Goal: Task Accomplishment & Management: Manage account settings

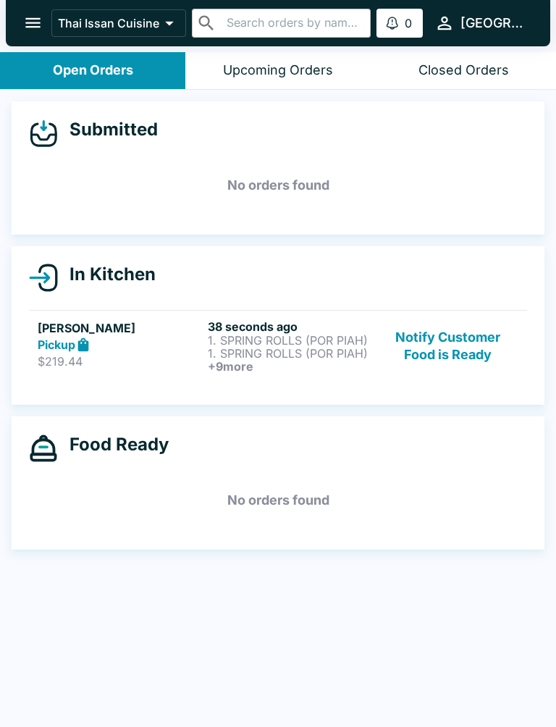
click at [198, 341] on div "Pickup" at bounding box center [120, 345] width 164 height 17
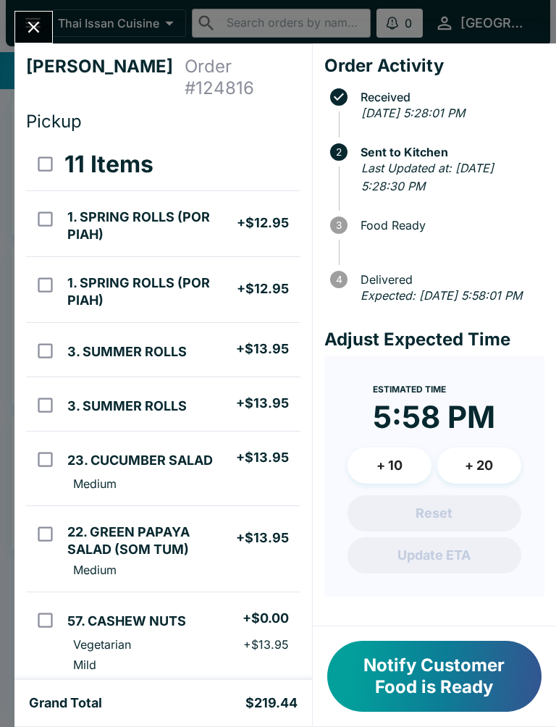
click at [27, 27] on icon "Close" at bounding box center [34, 27] width 20 height 20
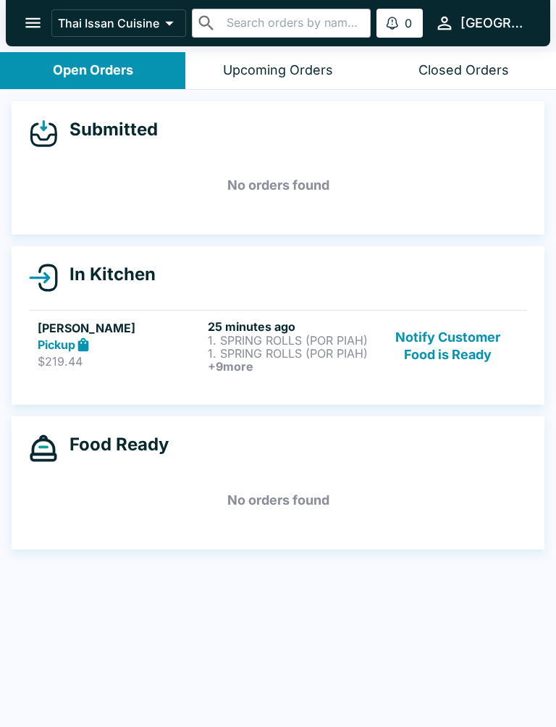
click at [455, 343] on button "Notify Customer Food is Ready" at bounding box center [448, 346] width 140 height 54
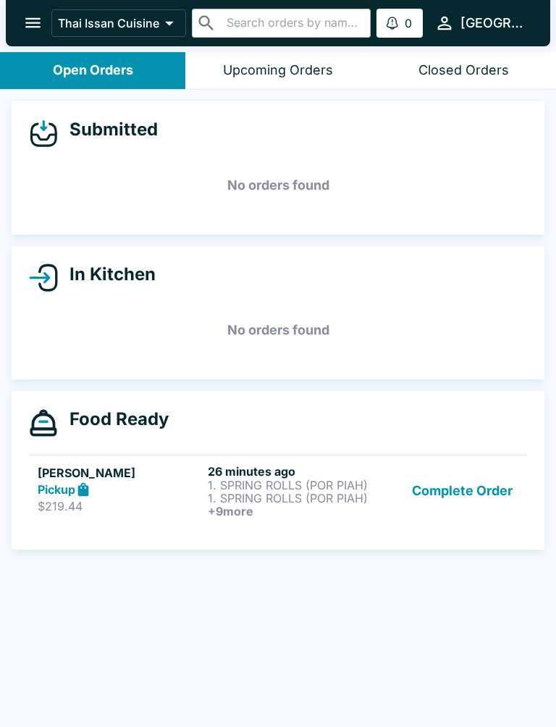
click at [450, 488] on button "Complete Order" at bounding box center [462, 491] width 112 height 54
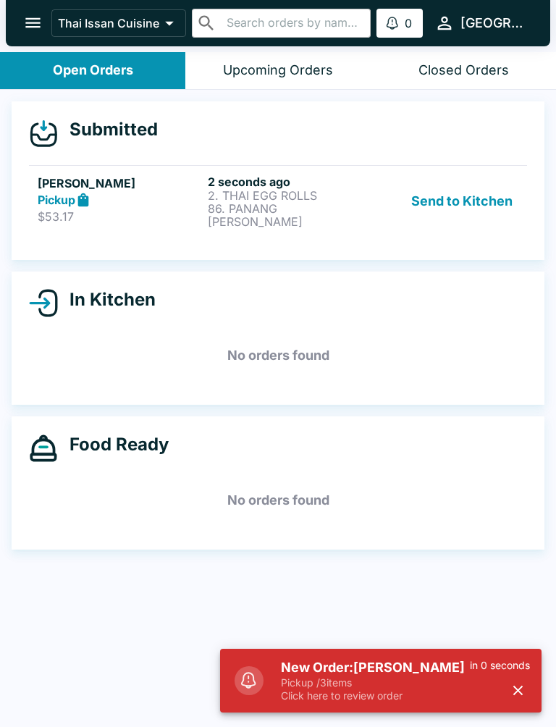
click at [468, 200] on button "Send to Kitchen" at bounding box center [461, 201] width 113 height 54
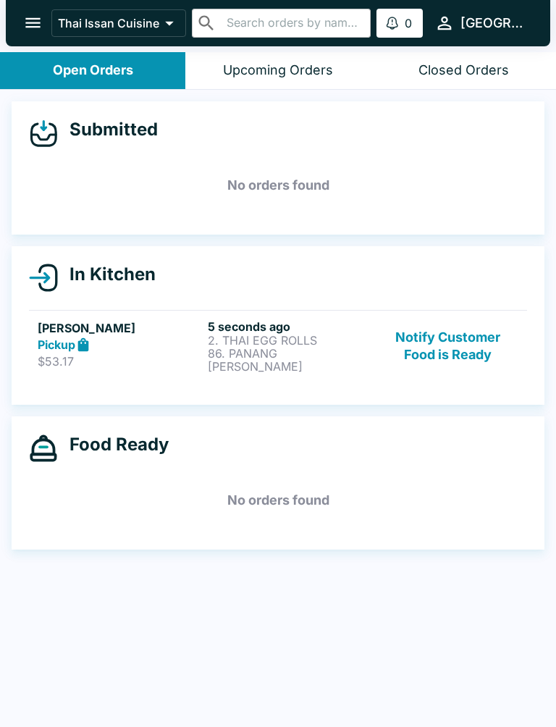
click at [460, 332] on button "Notify Customer Food is Ready" at bounding box center [448, 346] width 140 height 54
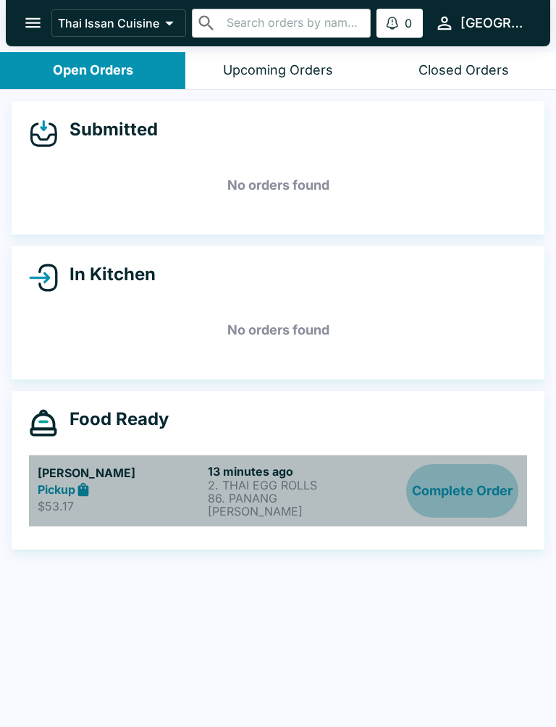
click at [450, 483] on button "Complete Order" at bounding box center [462, 491] width 112 height 54
